Goal: Navigation & Orientation: Find specific page/section

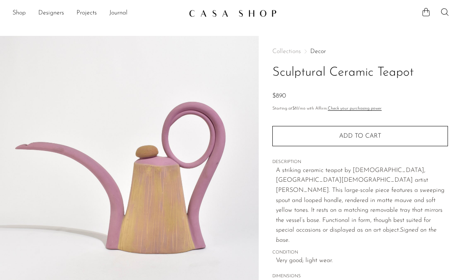
click at [316, 51] on link "Decor" at bounding box center [318, 51] width 16 height 6
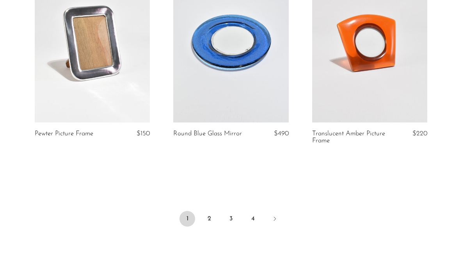
scroll to position [2331, 0]
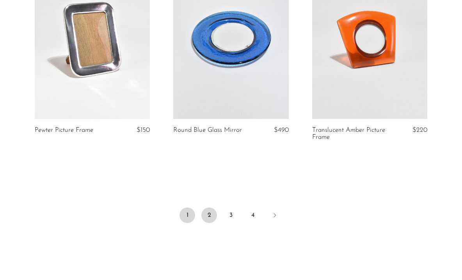
click at [207, 218] on link "2" at bounding box center [209, 215] width 16 height 16
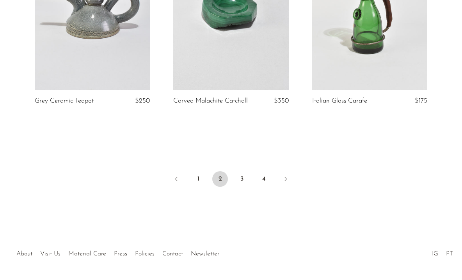
scroll to position [2371, 0]
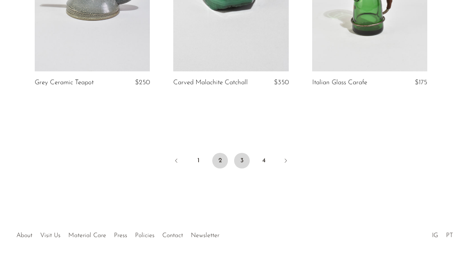
click at [246, 163] on link "3" at bounding box center [242, 161] width 16 height 16
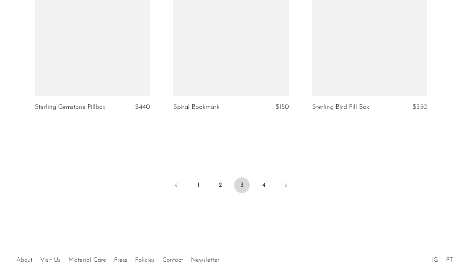
scroll to position [2372, 0]
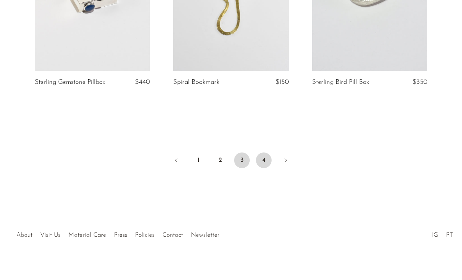
click at [265, 152] on link "4" at bounding box center [264, 160] width 16 height 16
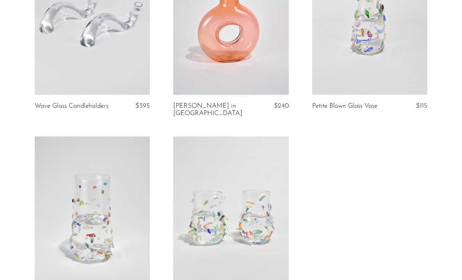
scroll to position [349, 0]
